Goal: Task Accomplishment & Management: Use online tool/utility

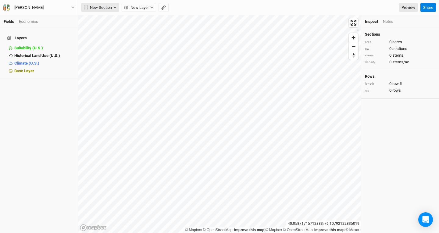
click at [115, 7] on icon "button" at bounding box center [114, 7] width 3 height 3
click at [109, 27] on button "Line" at bounding box center [105, 29] width 48 height 9
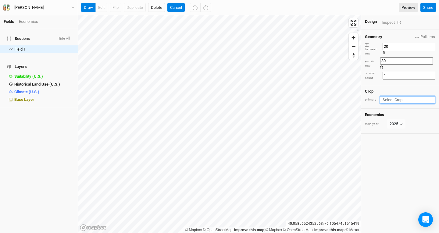
click at [407, 96] on input "text" at bounding box center [408, 99] width 56 height 7
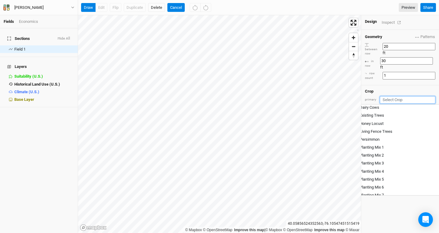
scroll to position [48, 0]
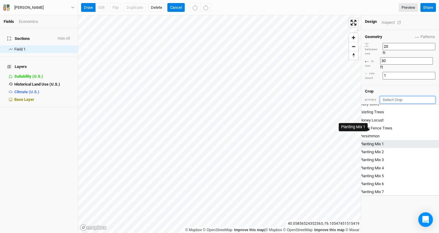
click at [384, 142] on div "Planting Mix 1" at bounding box center [372, 144] width 24 height 5
type input "Planting Mix 1"
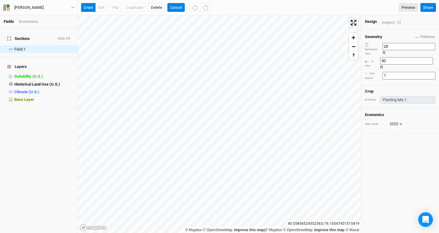
type input "40"
type input "20"
click at [91, 8] on button "draw" at bounding box center [88, 7] width 15 height 9
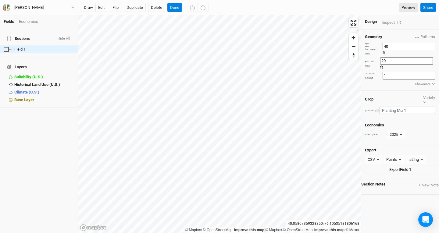
click at [378, 111] on div "button" at bounding box center [378, 111] width 0 height 0
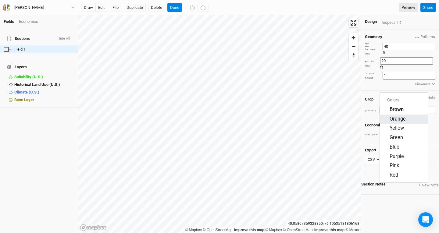
click at [395, 121] on span "Orange" at bounding box center [398, 119] width 16 height 7
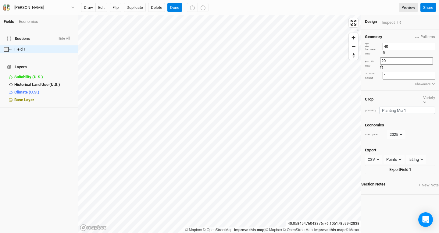
click at [390, 22] on div "Inspect" at bounding box center [393, 22] width 22 height 7
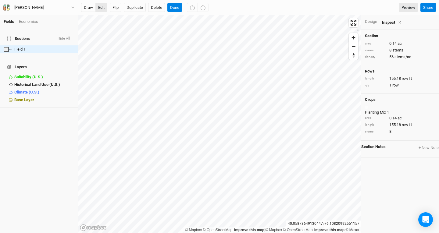
click at [103, 6] on button "edit" at bounding box center [102, 7] width 12 height 9
click at [176, 6] on button "Done" at bounding box center [175, 7] width 15 height 9
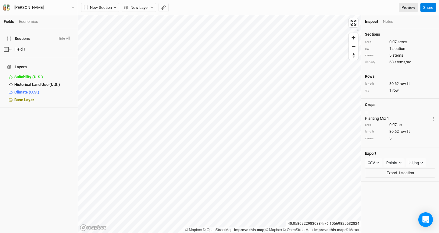
click at [390, 20] on div "Notes" at bounding box center [388, 21] width 10 height 5
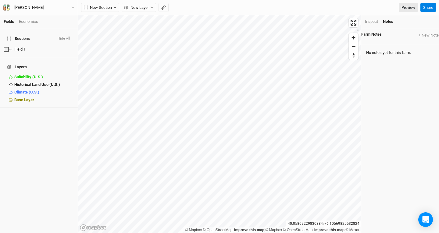
click at [373, 23] on div "Inspect" at bounding box center [371, 21] width 13 height 5
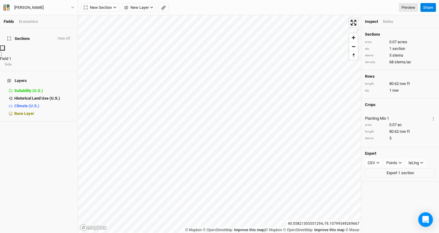
click at [11, 56] on span "Field 1" at bounding box center [5, 58] width 11 height 5
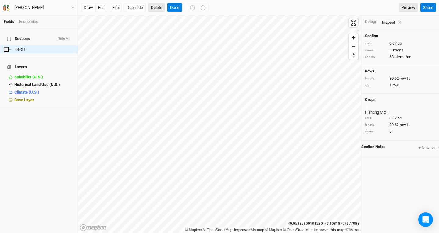
click at [157, 6] on button "Delete" at bounding box center [156, 7] width 17 height 9
click at [189, 8] on button "Confirm" at bounding box center [179, 7] width 19 height 9
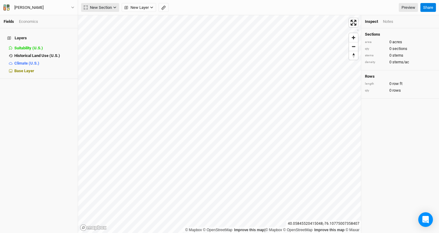
click at [114, 5] on button "New Section" at bounding box center [100, 7] width 38 height 9
click at [108, 28] on button "Line" at bounding box center [105, 29] width 48 height 9
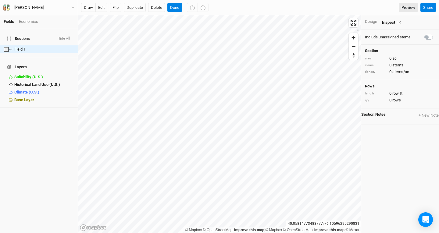
click at [374, 21] on div "Design" at bounding box center [371, 21] width 12 height 5
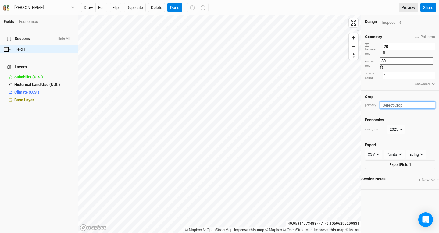
click at [402, 102] on input "text" at bounding box center [408, 105] width 56 height 7
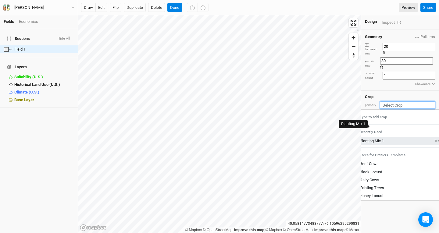
click at [384, 139] on div "Planting Mix 1" at bounding box center [372, 141] width 24 height 5
type input "40"
type input "20"
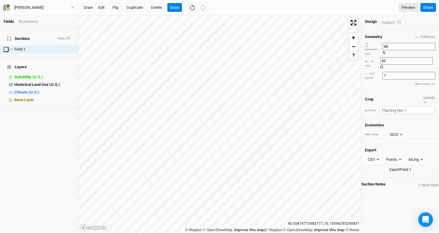
click at [389, 22] on div "Inspect" at bounding box center [393, 22] width 22 height 7
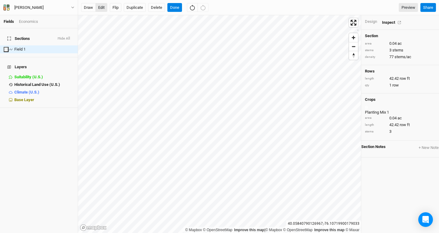
click at [100, 6] on button "edit" at bounding box center [102, 7] width 12 height 9
click at [175, 8] on button "Done" at bounding box center [175, 7] width 15 height 9
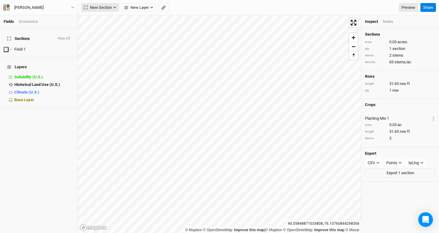
click at [113, 5] on button "New Section" at bounding box center [100, 7] width 38 height 9
click at [109, 30] on button "Line" at bounding box center [105, 29] width 48 height 9
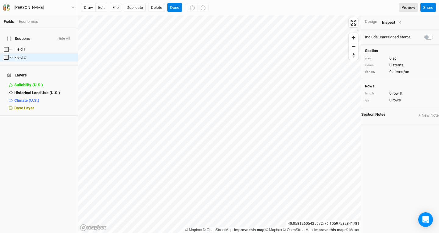
click at [371, 19] on div "Design" at bounding box center [371, 21] width 12 height 5
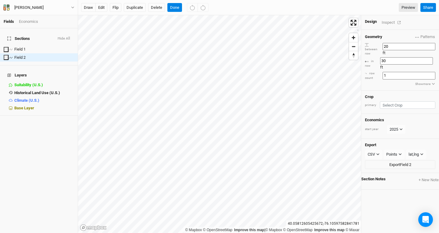
click at [406, 91] on div "Crop primary" at bounding box center [401, 102] width 78 height 23
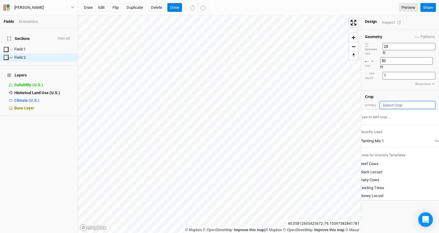
click at [406, 102] on input "text" at bounding box center [408, 105] width 56 height 7
click at [396, 139] on div "Planting Mix 1 Team" at bounding box center [401, 141] width 83 height 5
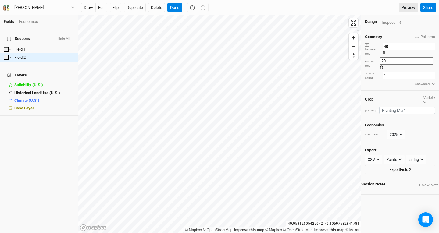
type input "40"
type input "20"
click at [389, 23] on div "Inspect" at bounding box center [393, 22] width 22 height 7
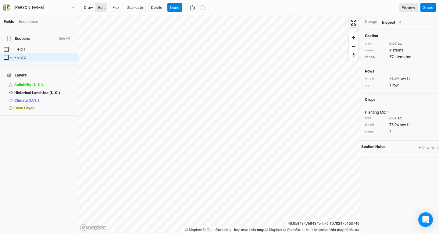
click at [105, 7] on button "edit" at bounding box center [102, 7] width 12 height 9
click at [175, 8] on button "Done" at bounding box center [175, 7] width 15 height 9
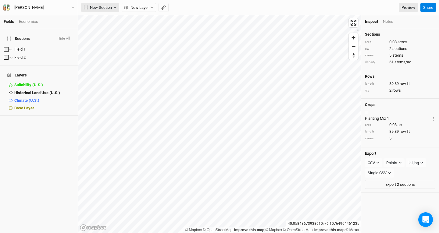
click at [115, 8] on icon "button" at bounding box center [115, 8] width 3 height 2
click at [112, 26] on button "Line" at bounding box center [105, 29] width 48 height 9
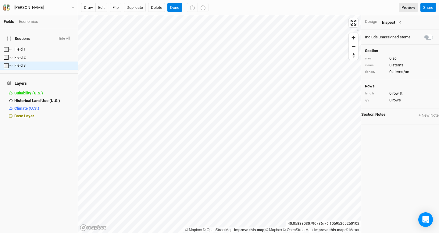
click at [371, 20] on div "Design" at bounding box center [371, 21] width 12 height 5
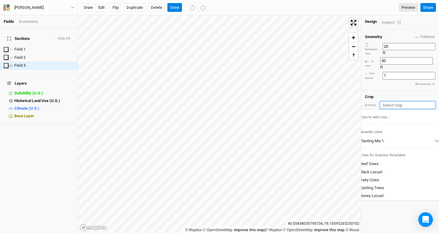
click at [404, 102] on input "text" at bounding box center [408, 105] width 56 height 7
click at [384, 139] on div "Planting Mix 1" at bounding box center [372, 141] width 24 height 5
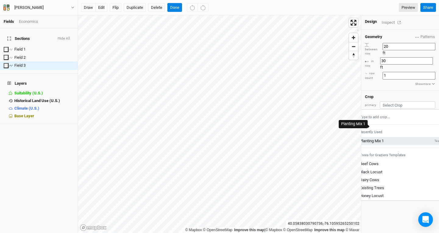
type input "40"
type input "20"
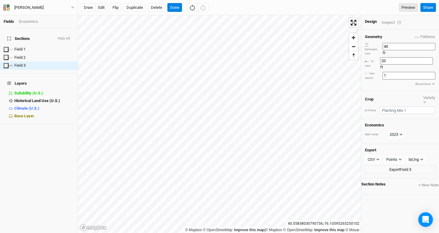
click at [391, 22] on div "Inspect" at bounding box center [393, 22] width 22 height 7
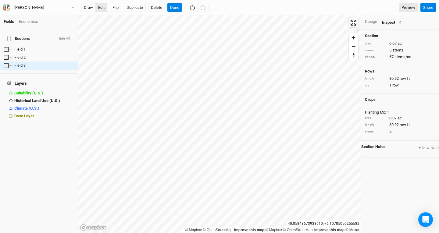
click at [104, 7] on button "edit" at bounding box center [102, 7] width 12 height 9
click at [175, 9] on button "Done" at bounding box center [175, 7] width 15 height 9
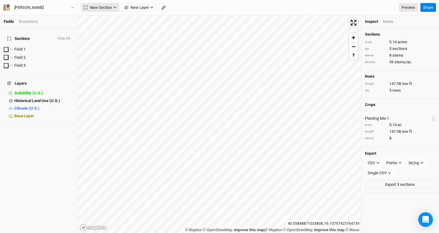
click at [116, 9] on icon "button" at bounding box center [114, 7] width 3 height 3
click at [113, 28] on button "Line" at bounding box center [105, 29] width 48 height 9
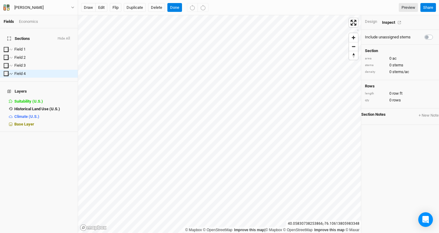
click at [369, 21] on div "Design" at bounding box center [371, 21] width 12 height 5
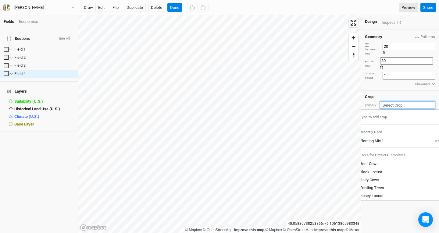
click at [402, 102] on input "text" at bounding box center [408, 105] width 56 height 7
click at [384, 139] on div "Planting Mix 1" at bounding box center [372, 141] width 24 height 5
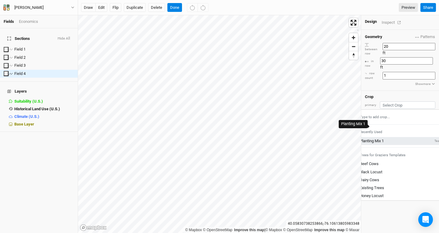
type input "40"
type input "20"
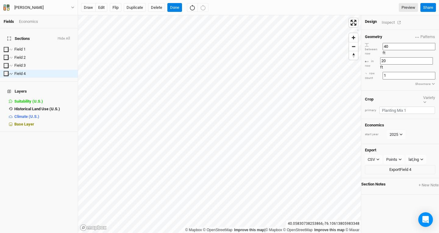
click at [389, 23] on div "Inspect" at bounding box center [393, 22] width 22 height 7
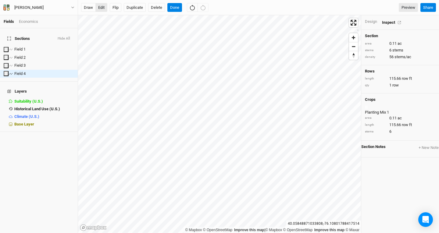
click at [104, 9] on button "edit" at bounding box center [102, 7] width 12 height 9
click at [176, 9] on button "Done" at bounding box center [175, 7] width 15 height 9
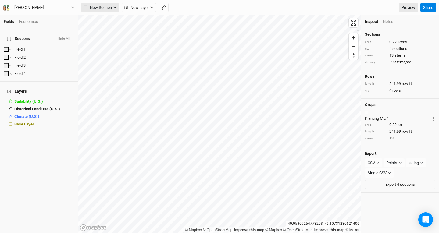
click at [114, 8] on icon "button" at bounding box center [114, 7] width 3 height 3
click at [110, 29] on button "Line" at bounding box center [105, 29] width 48 height 9
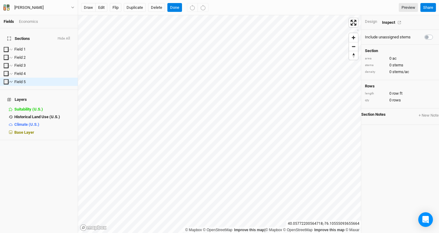
click at [374, 23] on div "Design" at bounding box center [371, 21] width 12 height 5
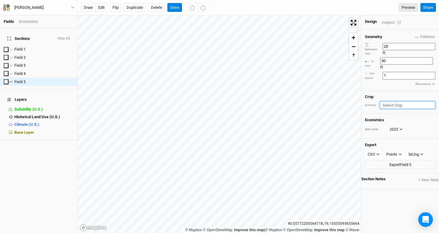
click at [405, 102] on input "text" at bounding box center [408, 105] width 56 height 7
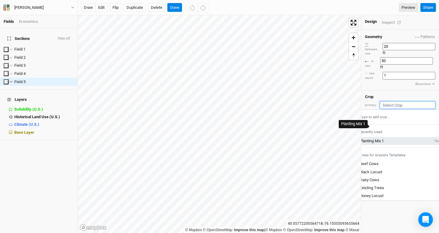
click at [384, 139] on div "Planting Mix 1" at bounding box center [372, 141] width 24 height 5
type input "40"
type input "20"
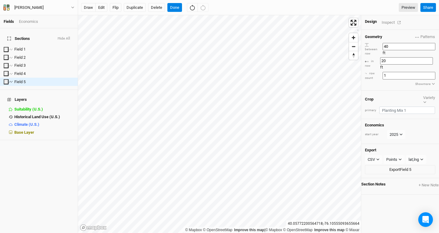
click at [390, 23] on div "Inspect" at bounding box center [393, 22] width 22 height 7
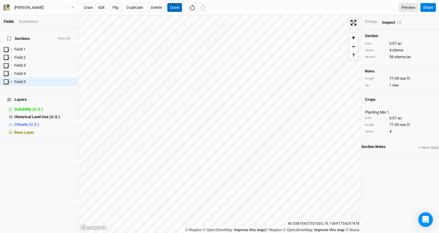
click at [176, 8] on button "Done" at bounding box center [175, 7] width 15 height 9
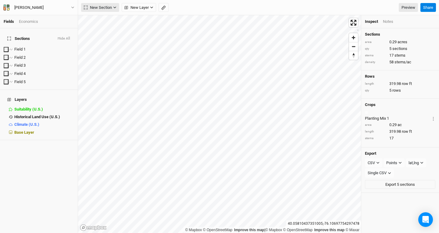
click at [114, 9] on button "New Section" at bounding box center [100, 7] width 38 height 9
click at [106, 32] on button "Line" at bounding box center [105, 29] width 48 height 9
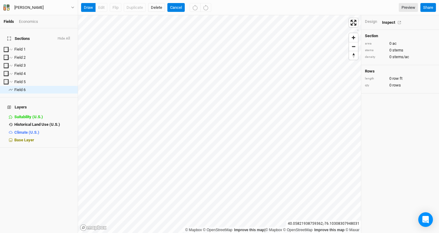
click at [370, 23] on div "Design" at bounding box center [371, 21] width 12 height 5
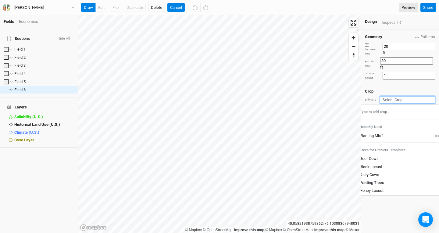
click at [401, 96] on input "text" at bounding box center [408, 99] width 56 height 7
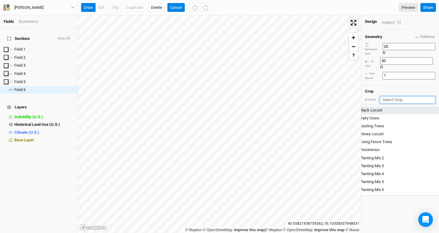
scroll to position [57, 0]
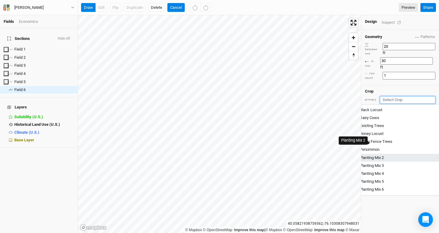
click at [384, 155] on div "Planting Mix 2" at bounding box center [372, 157] width 24 height 5
type input "Planting Mix 2"
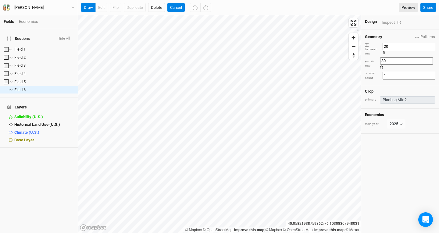
type input "40"
type input "20"
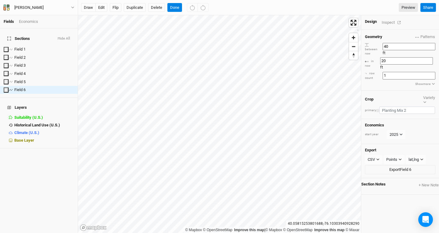
click at [378, 111] on div "button" at bounding box center [378, 111] width 0 height 0
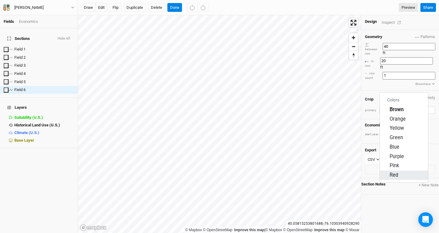
click at [388, 175] on div "button" at bounding box center [388, 175] width 0 height 0
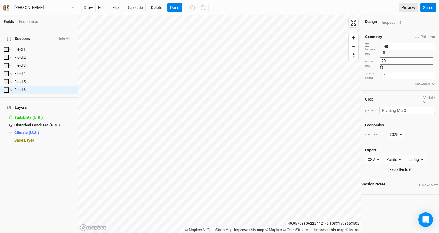
click at [397, 57] on input "20" at bounding box center [406, 60] width 53 height 7
type input "40"
click at [391, 21] on div "Inspect" at bounding box center [393, 22] width 22 height 7
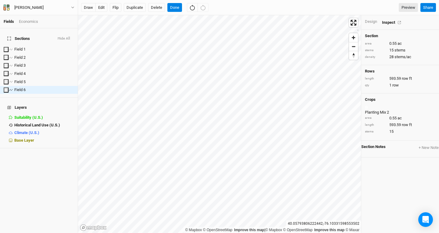
click at [370, 21] on div "Design" at bounding box center [371, 21] width 12 height 5
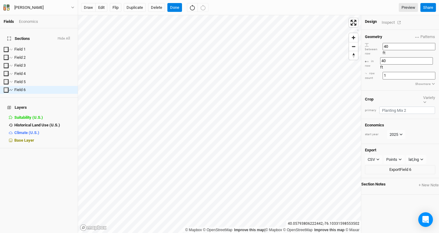
click at [397, 57] on input "40" at bounding box center [406, 60] width 53 height 7
type input "20"
click at [392, 21] on div "Inspect" at bounding box center [393, 22] width 22 height 7
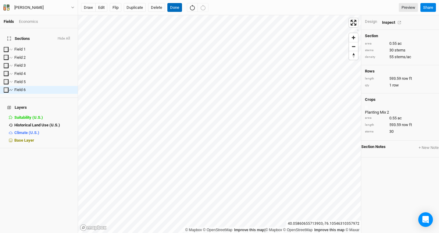
click at [177, 6] on button "Done" at bounding box center [175, 7] width 15 height 9
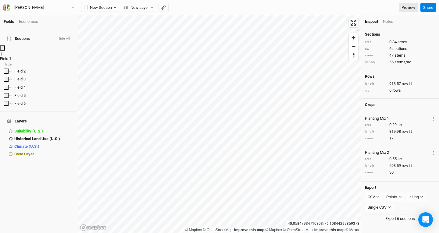
click at [11, 56] on span "Field 1" at bounding box center [5, 58] width 11 height 5
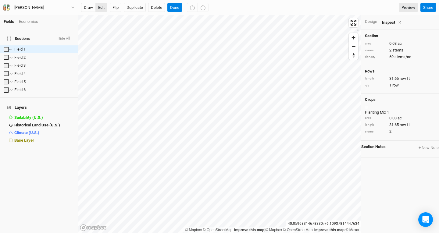
click at [100, 10] on button "edit" at bounding box center [102, 7] width 12 height 9
click at [175, 9] on button "Done" at bounding box center [175, 7] width 15 height 9
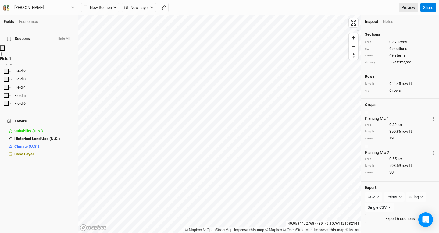
click at [30, 56] on div "Field 1" at bounding box center [39, 58] width 78 height 5
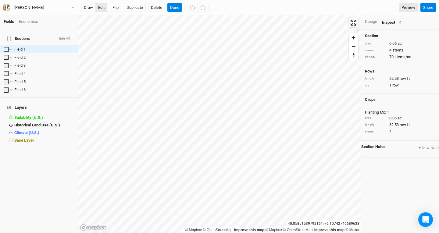
click at [102, 9] on button "edit" at bounding box center [102, 7] width 12 height 9
click at [173, 6] on button "Done" at bounding box center [175, 7] width 15 height 9
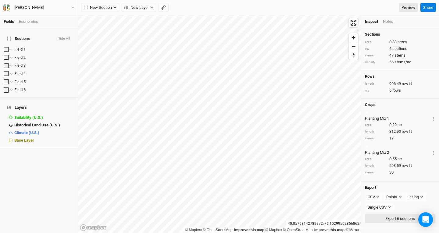
click at [411, 215] on button "Export 6 sections" at bounding box center [400, 219] width 70 height 9
click at [373, 193] on button "CSV" at bounding box center [373, 197] width 17 height 9
click at [376, 213] on span "PDF" at bounding box center [374, 214] width 9 height 7
click at [395, 203] on button "Export 6 sections" at bounding box center [400, 207] width 70 height 9
